Goal: Use online tool/utility: Utilize a website feature to perform a specific function

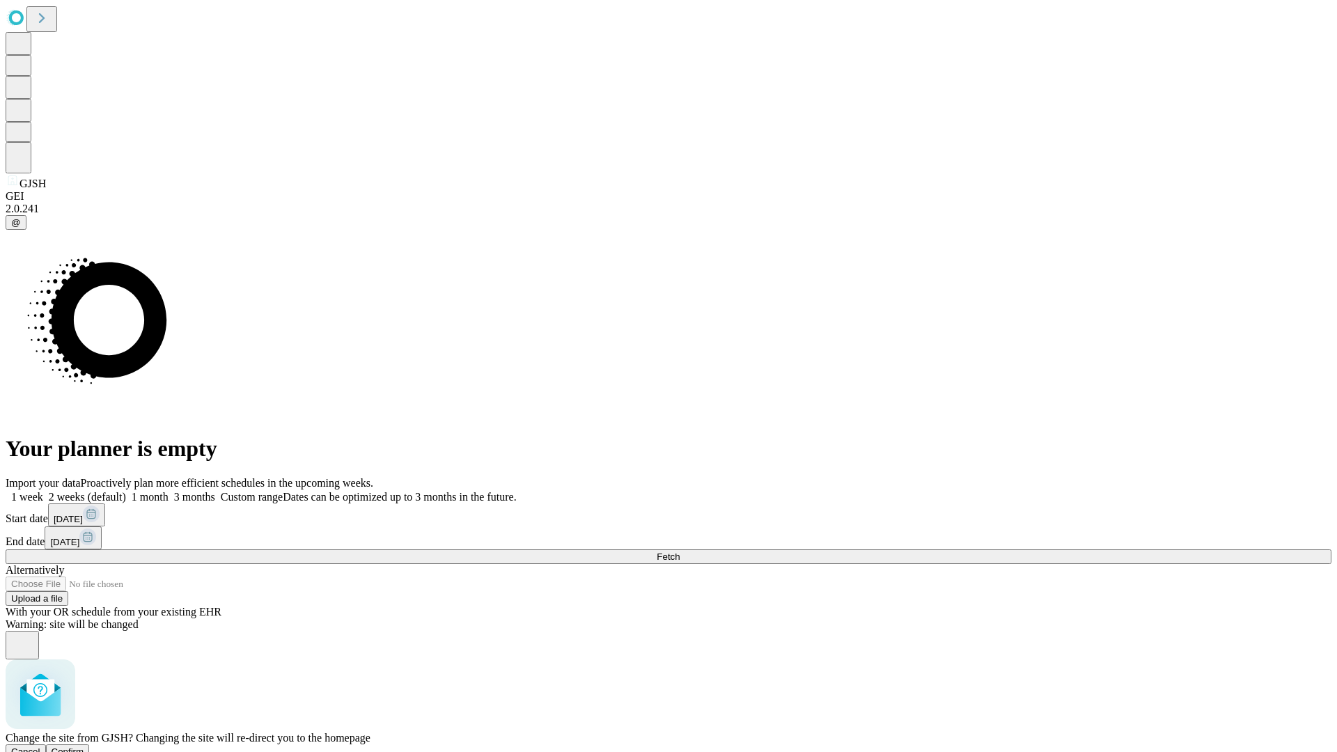
click at [84, 746] on span "Confirm" at bounding box center [68, 751] width 33 height 10
click at [169, 491] on label "1 month" at bounding box center [147, 497] width 42 height 12
click at [680, 552] on span "Fetch" at bounding box center [668, 557] width 23 height 10
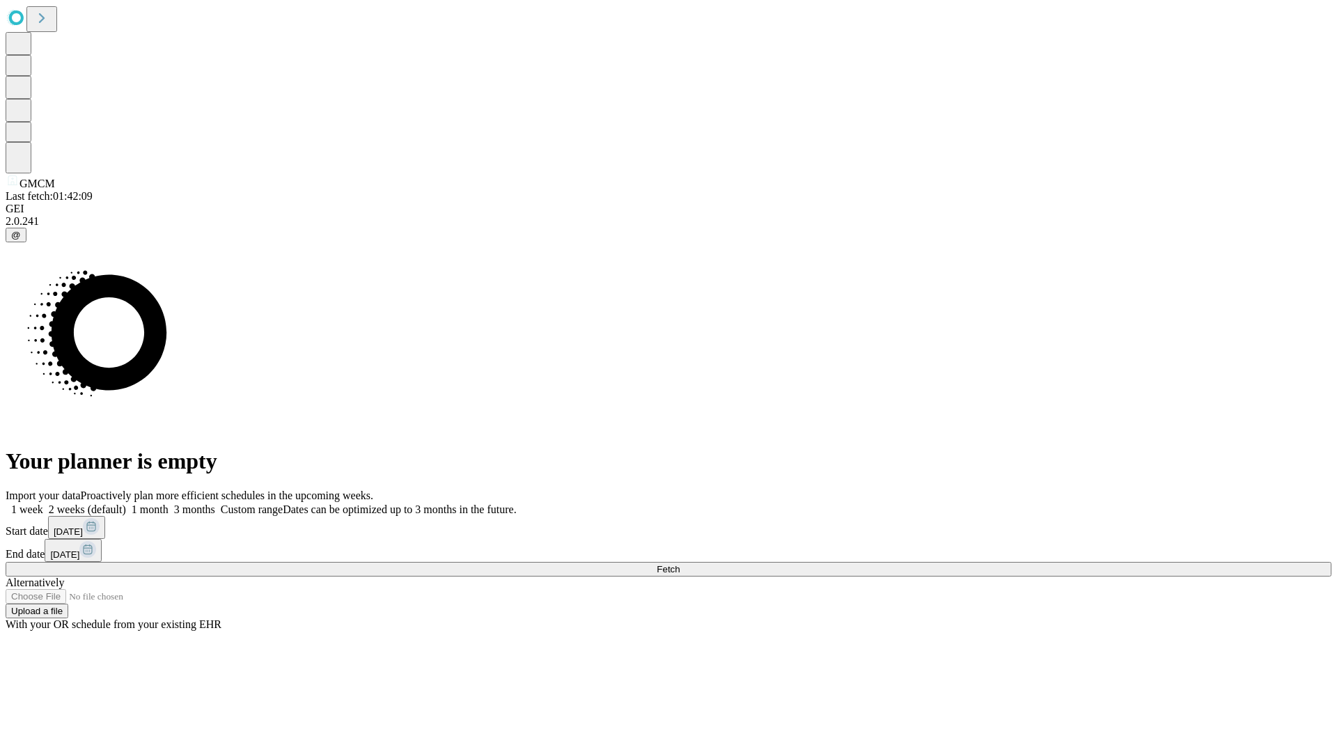
click at [169, 503] on label "1 month" at bounding box center [147, 509] width 42 height 12
click at [680, 564] on span "Fetch" at bounding box center [668, 569] width 23 height 10
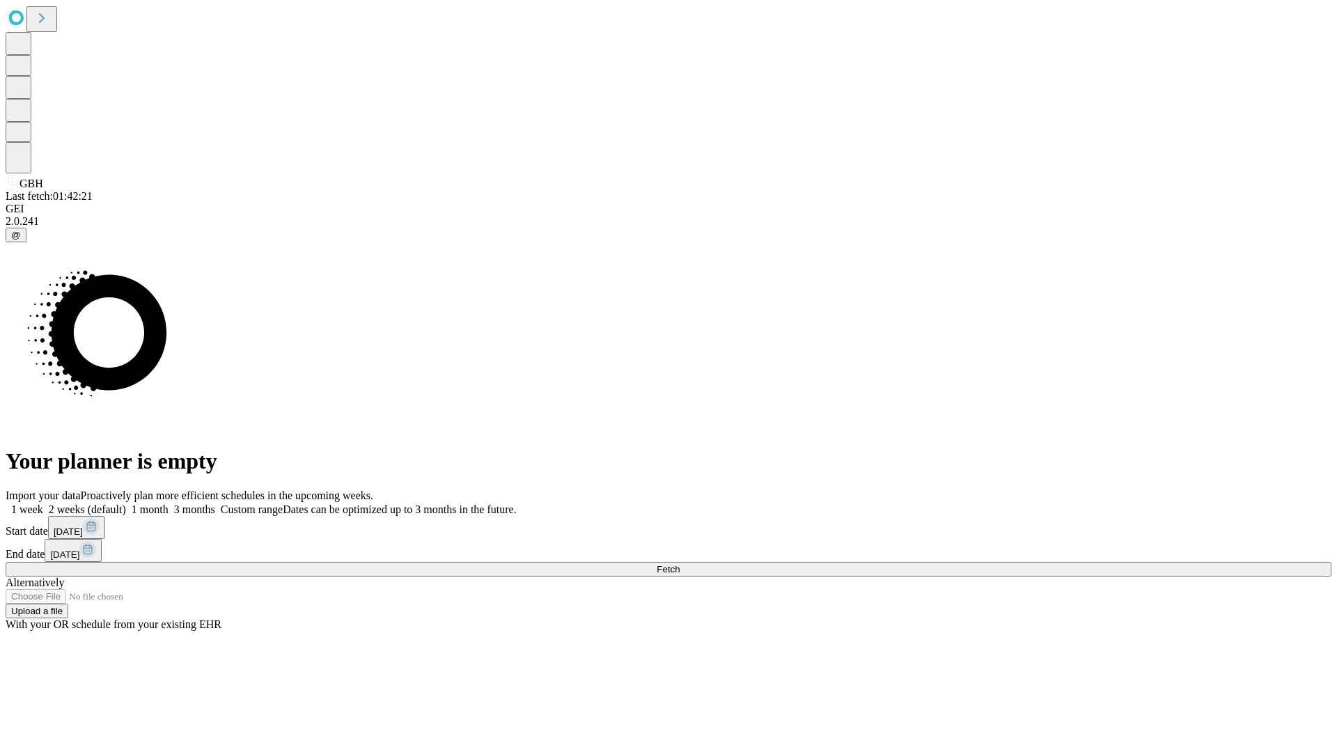
click at [169, 503] on label "1 month" at bounding box center [147, 509] width 42 height 12
click at [680, 564] on span "Fetch" at bounding box center [668, 569] width 23 height 10
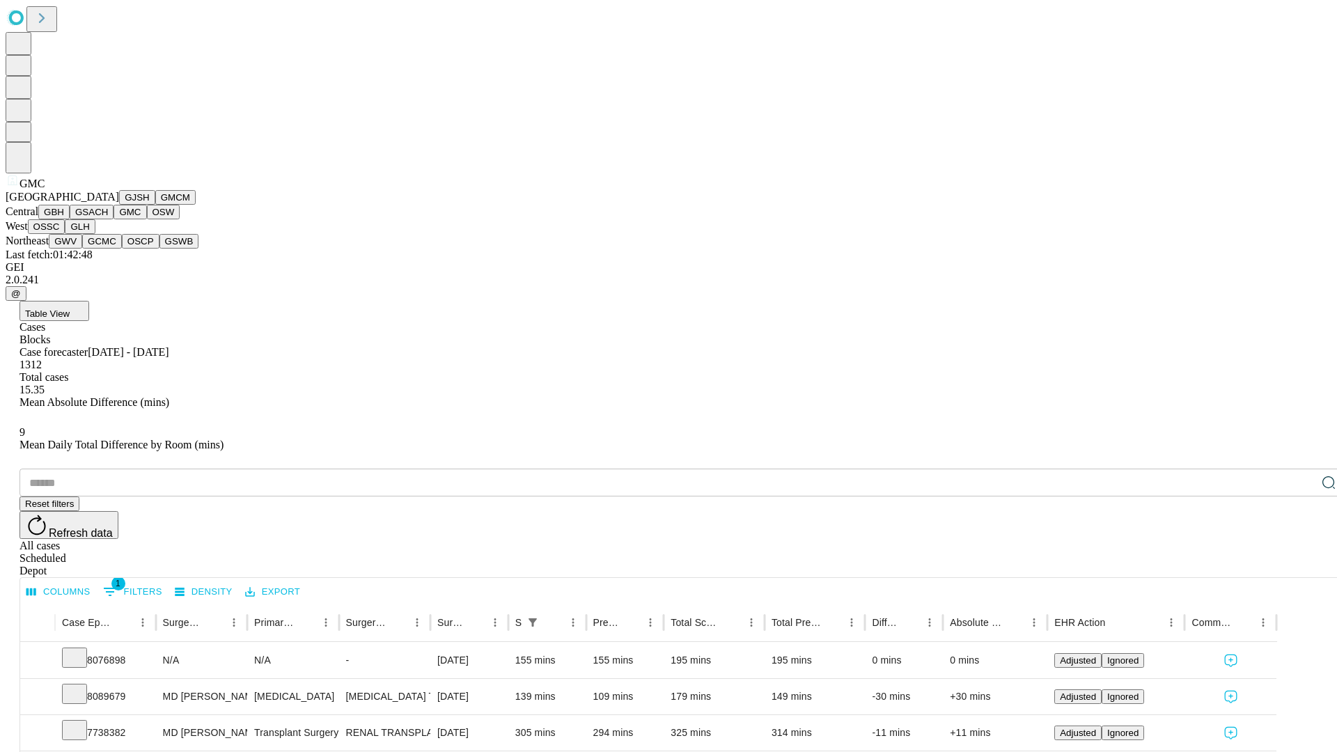
click at [147, 219] on button "OSW" at bounding box center [163, 212] width 33 height 15
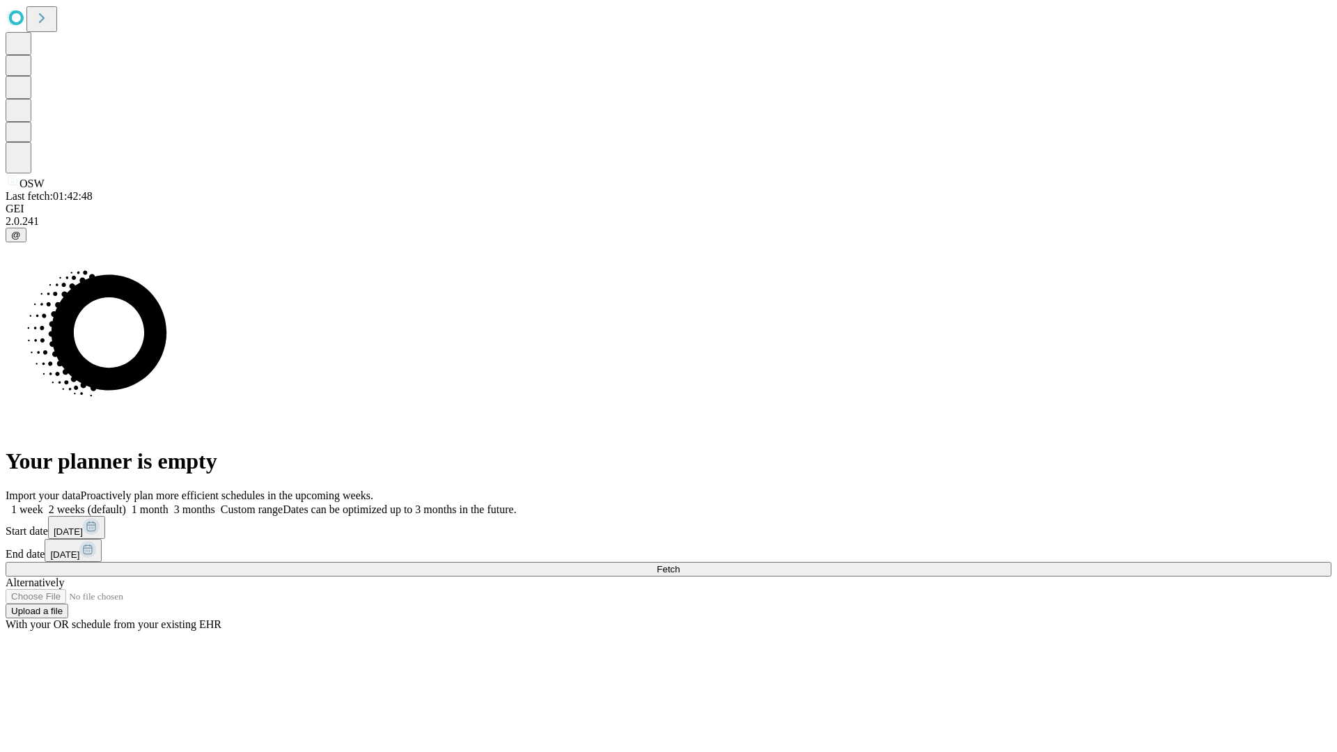
click at [169, 503] on label "1 month" at bounding box center [147, 509] width 42 height 12
click at [680, 564] on span "Fetch" at bounding box center [668, 569] width 23 height 10
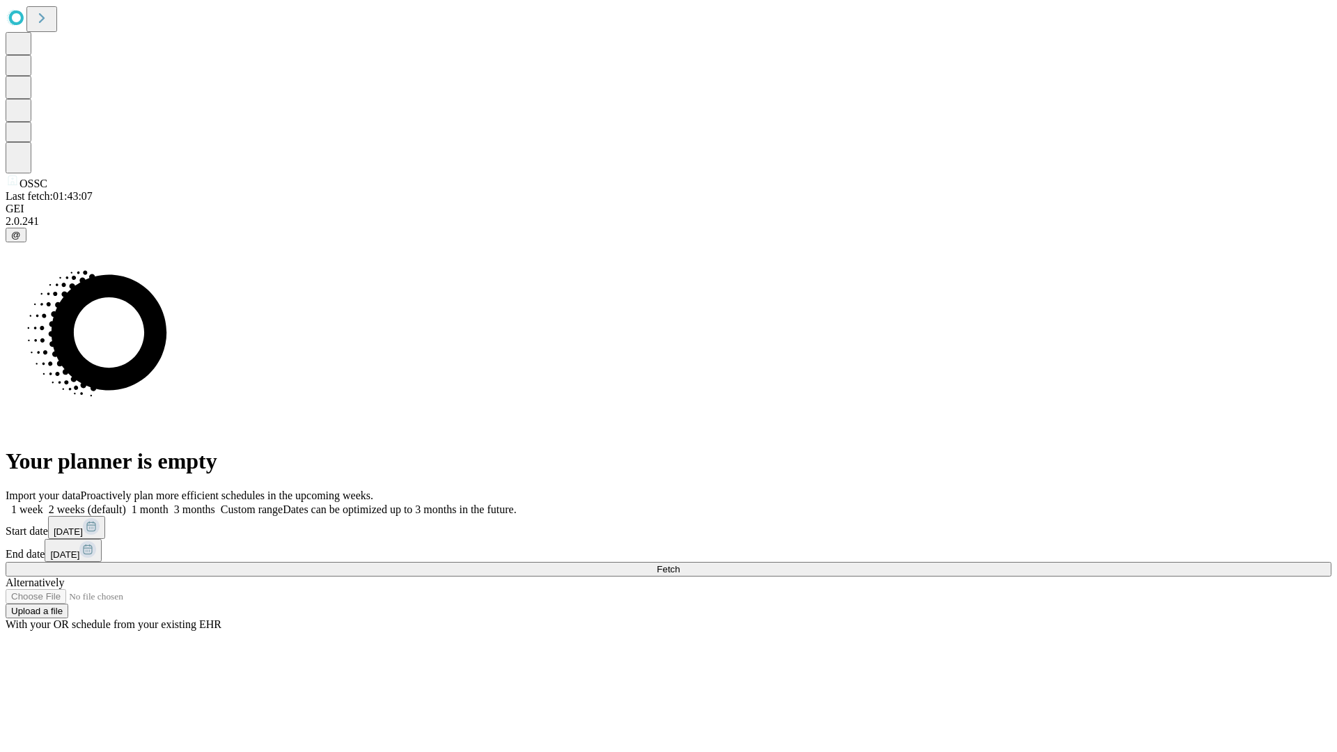
click at [169, 503] on label "1 month" at bounding box center [147, 509] width 42 height 12
click at [680, 564] on span "Fetch" at bounding box center [668, 569] width 23 height 10
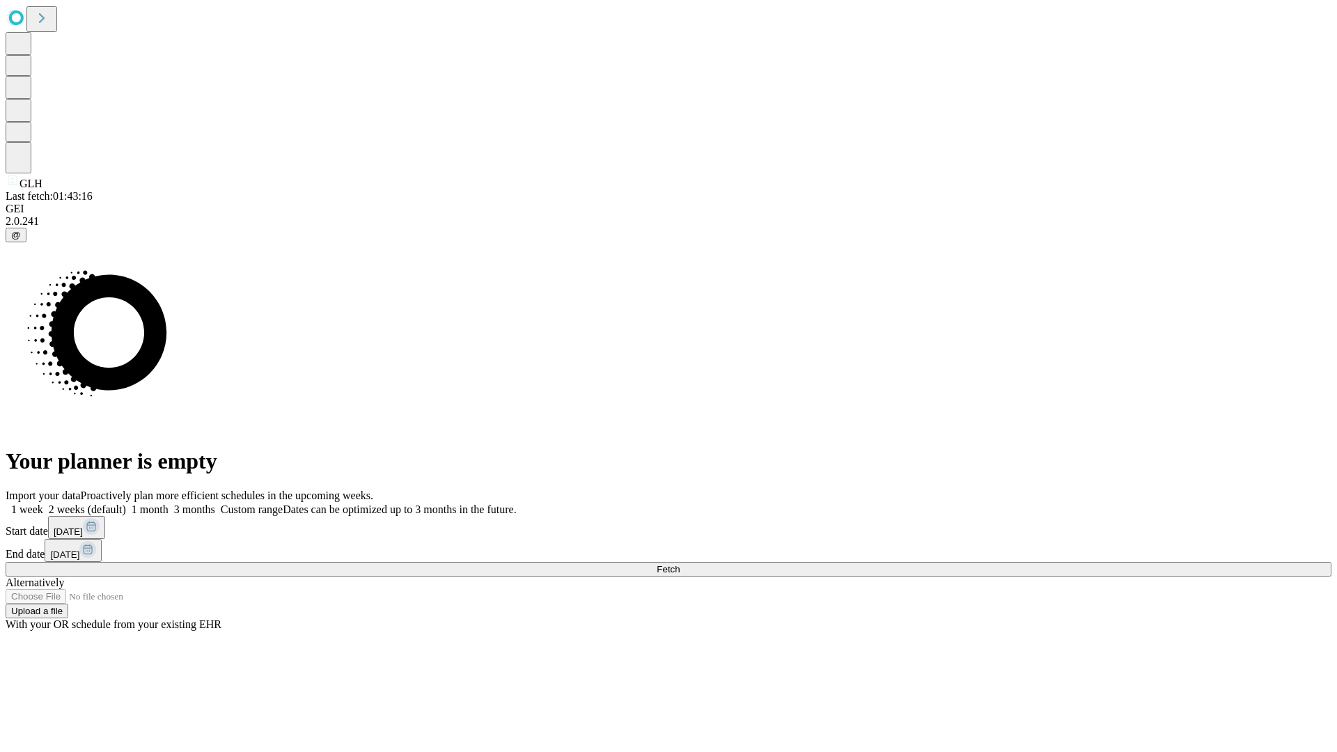
click at [169, 503] on label "1 month" at bounding box center [147, 509] width 42 height 12
click at [680, 564] on span "Fetch" at bounding box center [668, 569] width 23 height 10
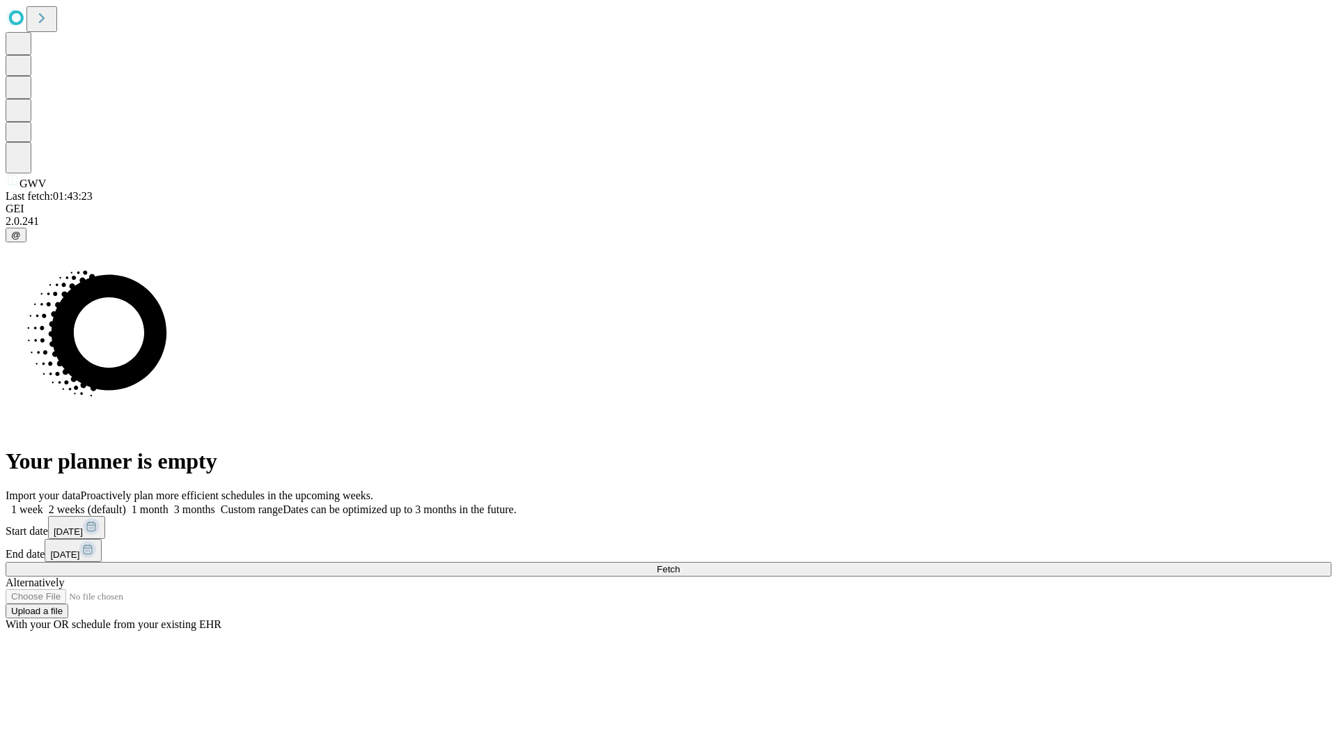
click at [169, 503] on label "1 month" at bounding box center [147, 509] width 42 height 12
click at [680, 564] on span "Fetch" at bounding box center [668, 569] width 23 height 10
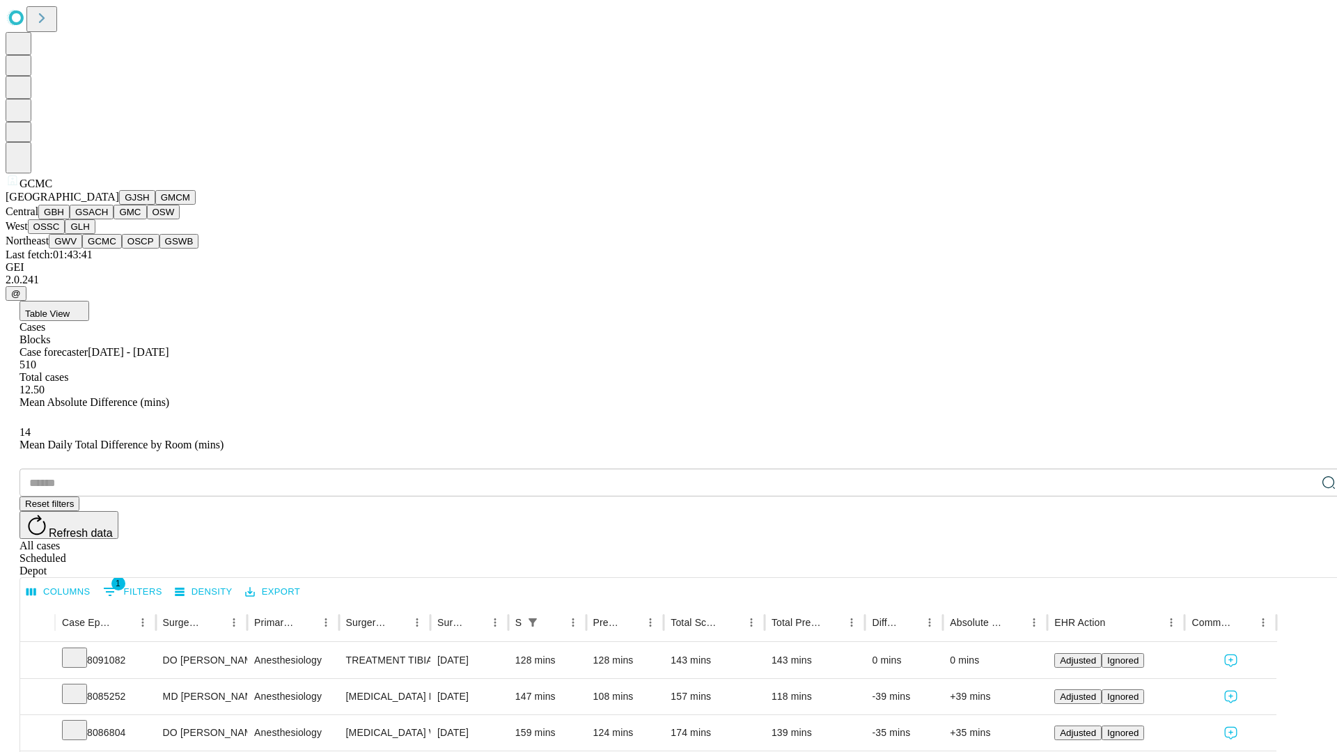
click at [122, 249] on button "OSCP" at bounding box center [141, 241] width 38 height 15
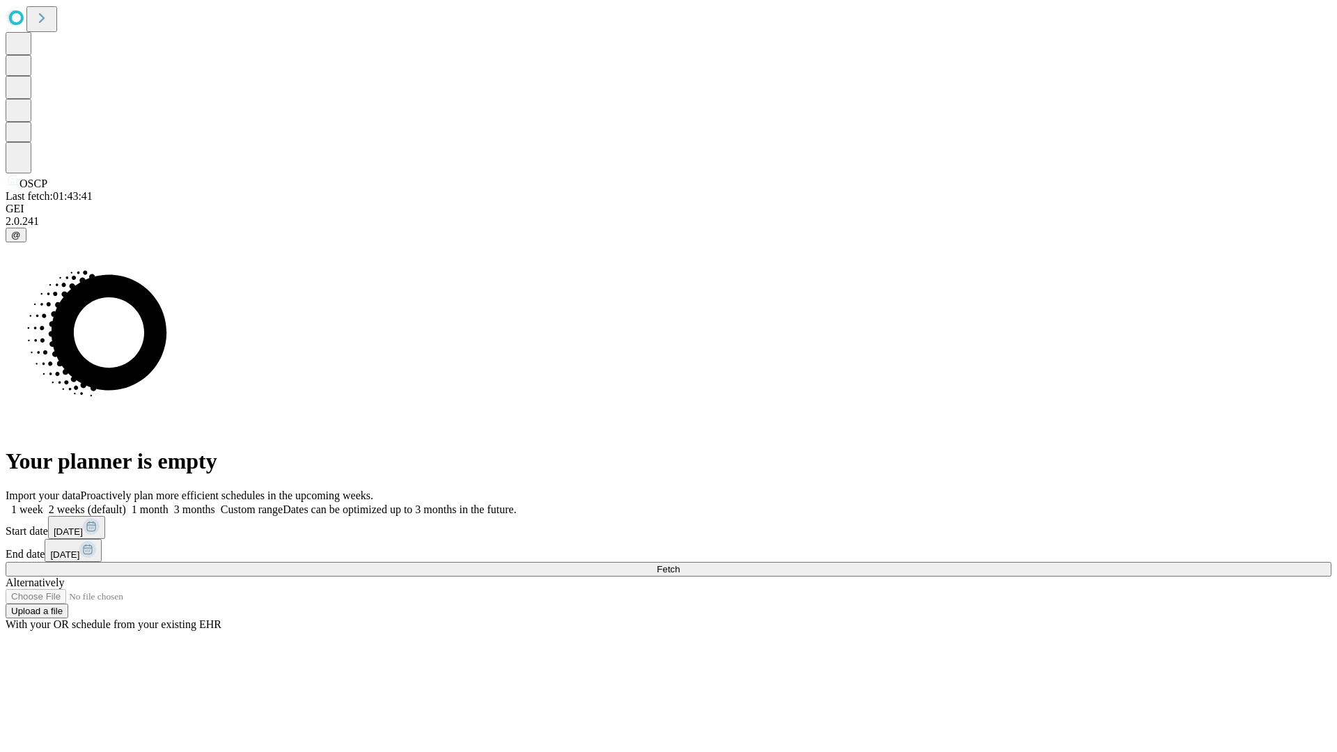
click at [169, 503] on label "1 month" at bounding box center [147, 509] width 42 height 12
click at [680, 564] on span "Fetch" at bounding box center [668, 569] width 23 height 10
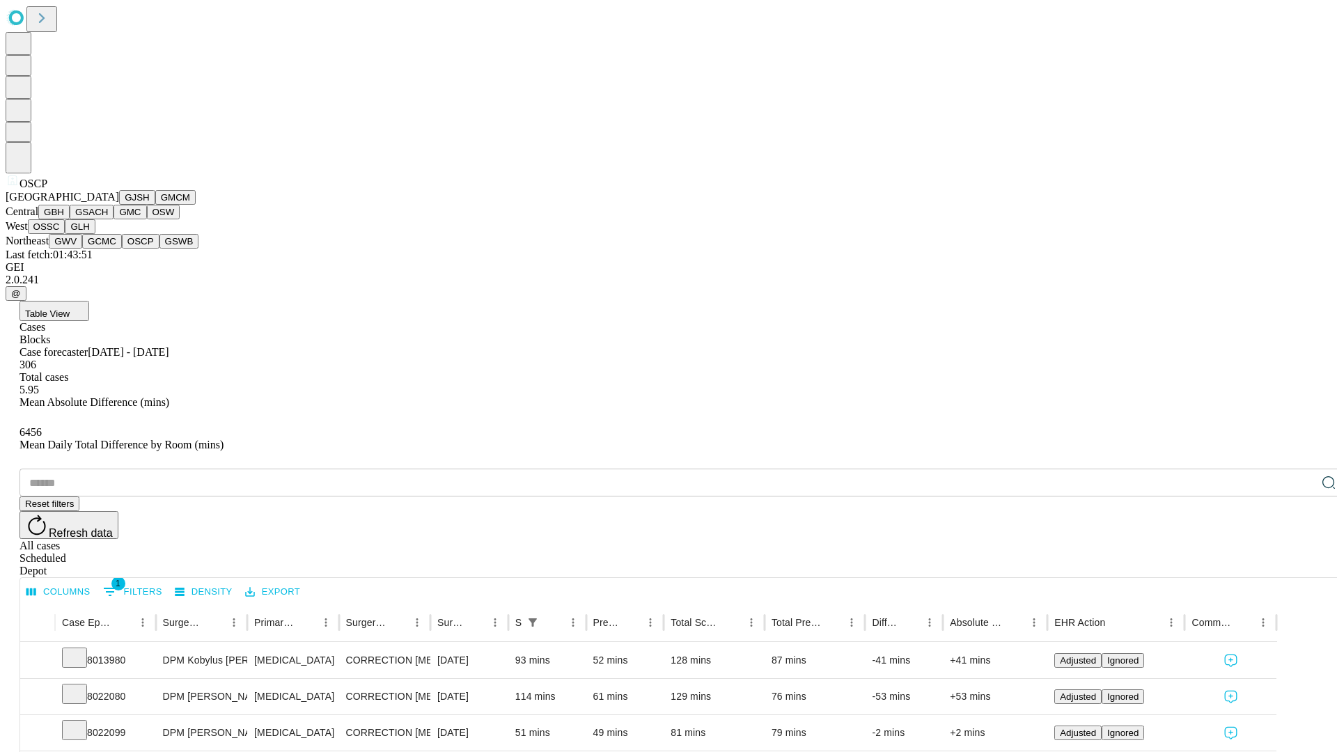
click at [159, 249] on button "GSWB" at bounding box center [179, 241] width 40 height 15
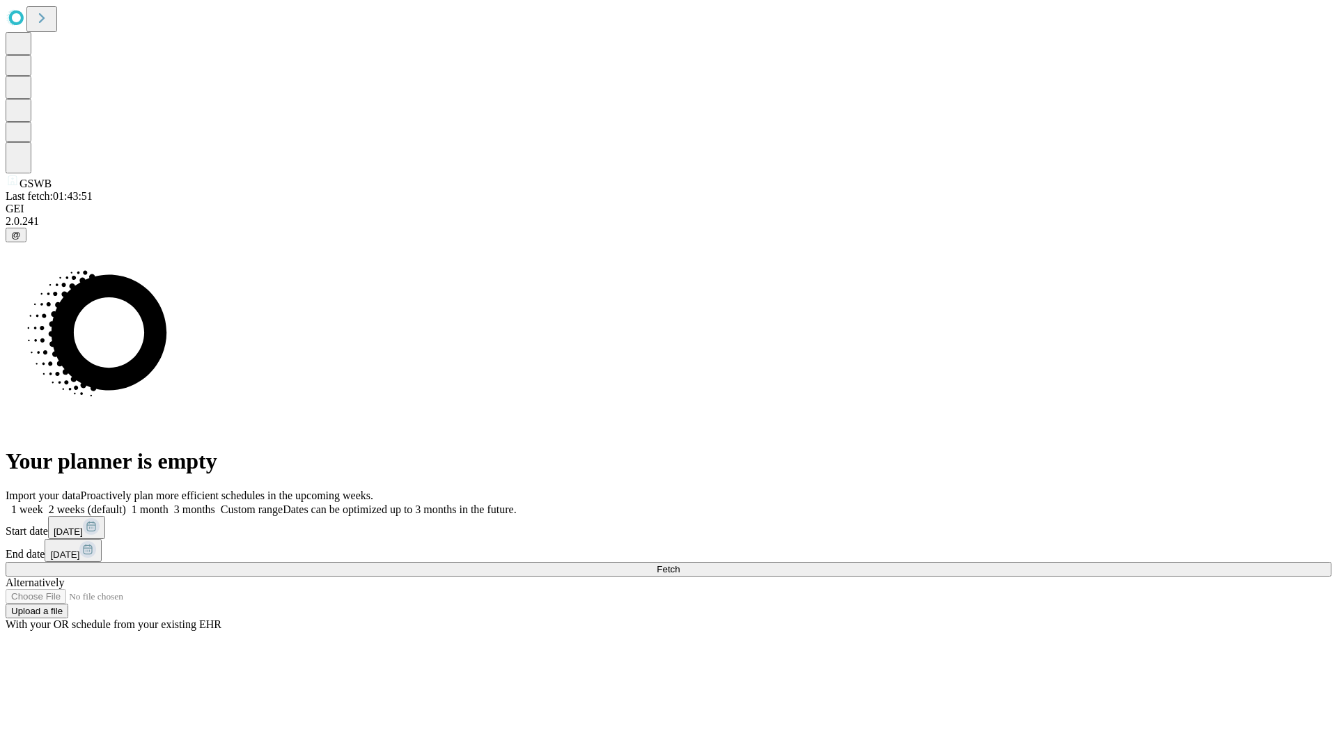
click at [169, 503] on label "1 month" at bounding box center [147, 509] width 42 height 12
click at [680, 564] on span "Fetch" at bounding box center [668, 569] width 23 height 10
